Goal: Task Accomplishment & Management: Complete application form

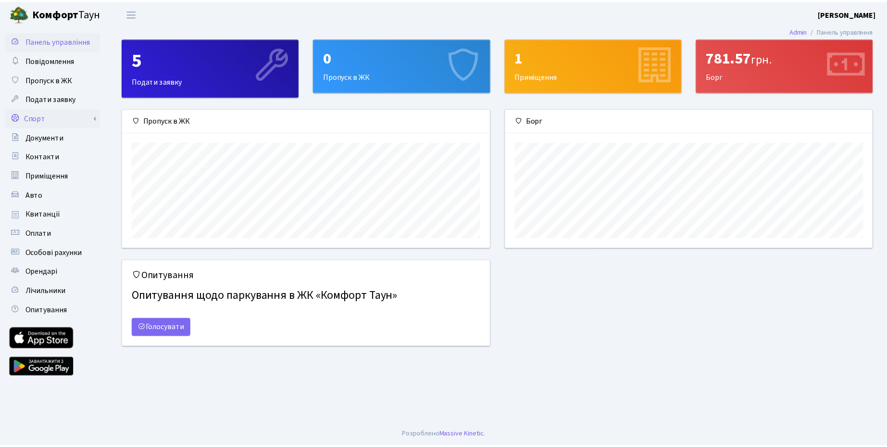
scroll to position [139, 370]
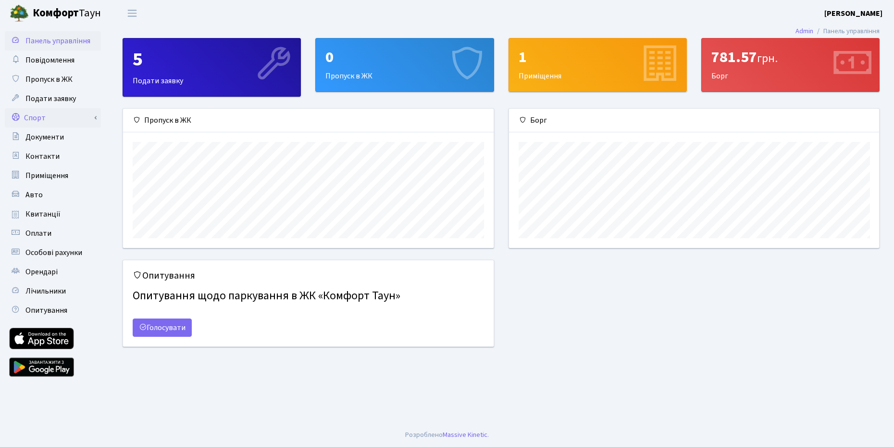
click at [61, 115] on link "Спорт" at bounding box center [53, 117] width 96 height 19
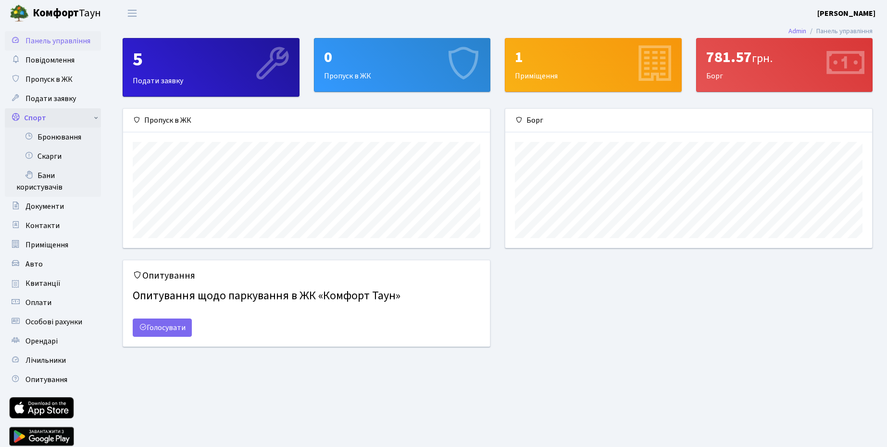
scroll to position [480565, 480337]
click at [61, 140] on link "Бронювання" at bounding box center [53, 136] width 96 height 19
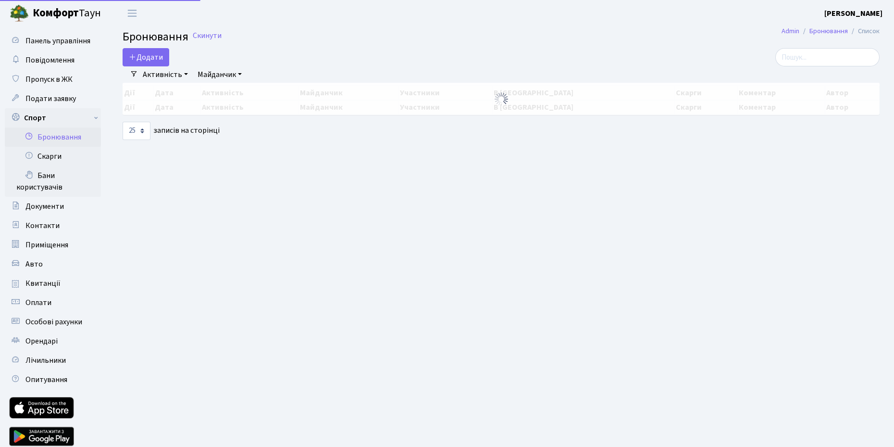
select select "25"
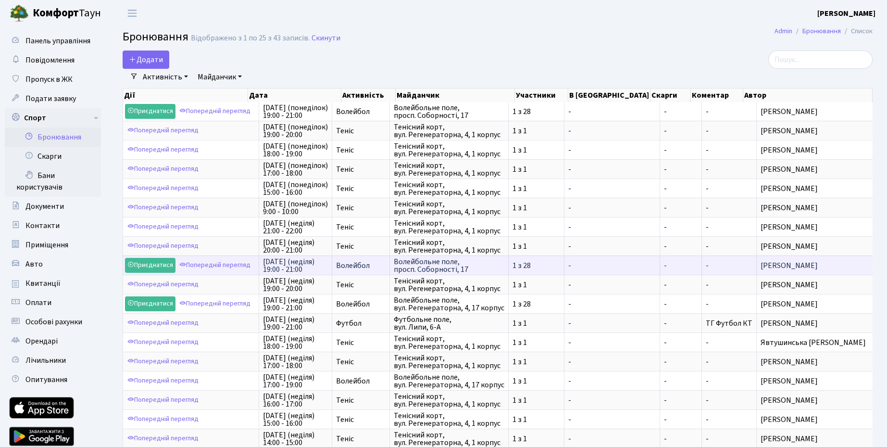
scroll to position [1, 0]
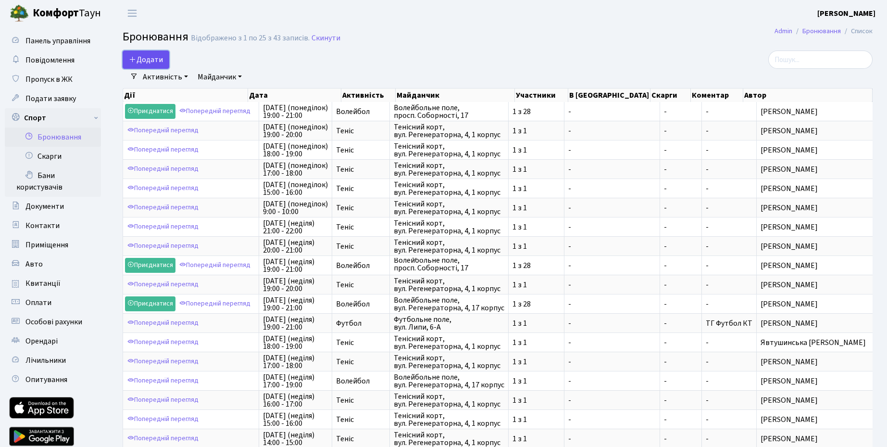
click at [140, 60] on button "Додати" at bounding box center [146, 59] width 47 height 18
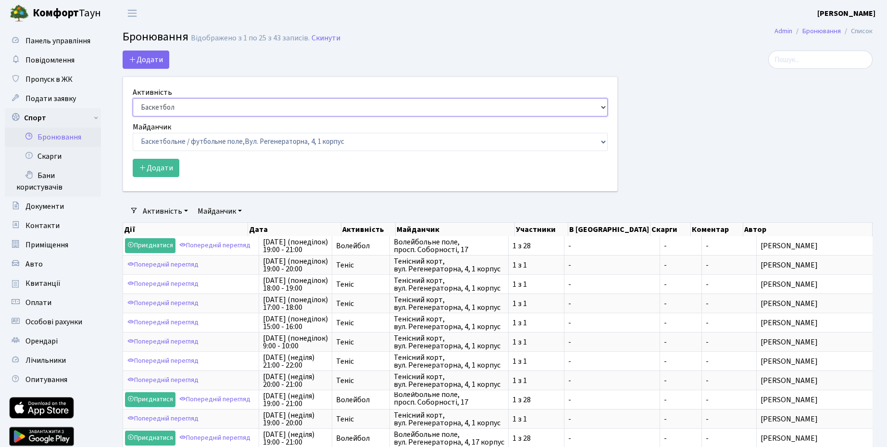
select select "1"
click at [133, 98] on select "Баскетбол Волейбол Йога Катання на роликах Настільний теніс [PERSON_NAME] Фітнес" at bounding box center [370, 107] width 475 height 18
select select "1"
click at [133, 133] on select "Баскетбольне / футбольне поле, [GEOGRAPHIC_DATA]. [STREET_ADDRESS]. [STREET_ADD…" at bounding box center [370, 142] width 475 height 18
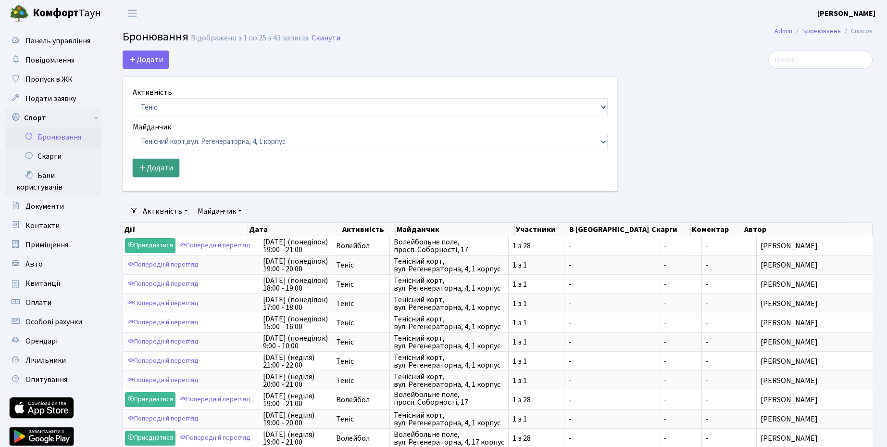
click at [165, 170] on button "Додати" at bounding box center [156, 168] width 47 height 18
